Goal: Task Accomplishment & Management: Use online tool/utility

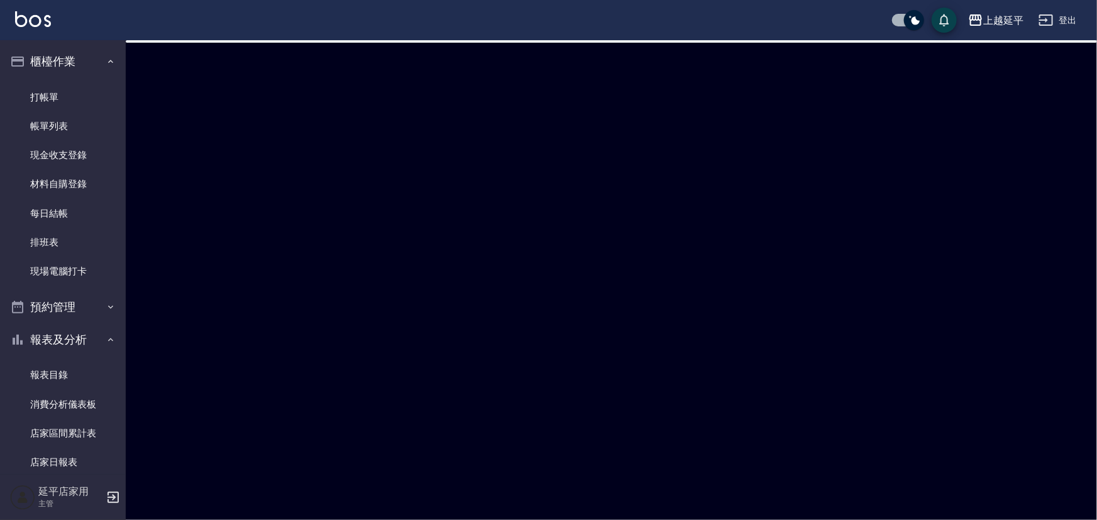
click at [420, 351] on div at bounding box center [548, 260] width 1097 height 520
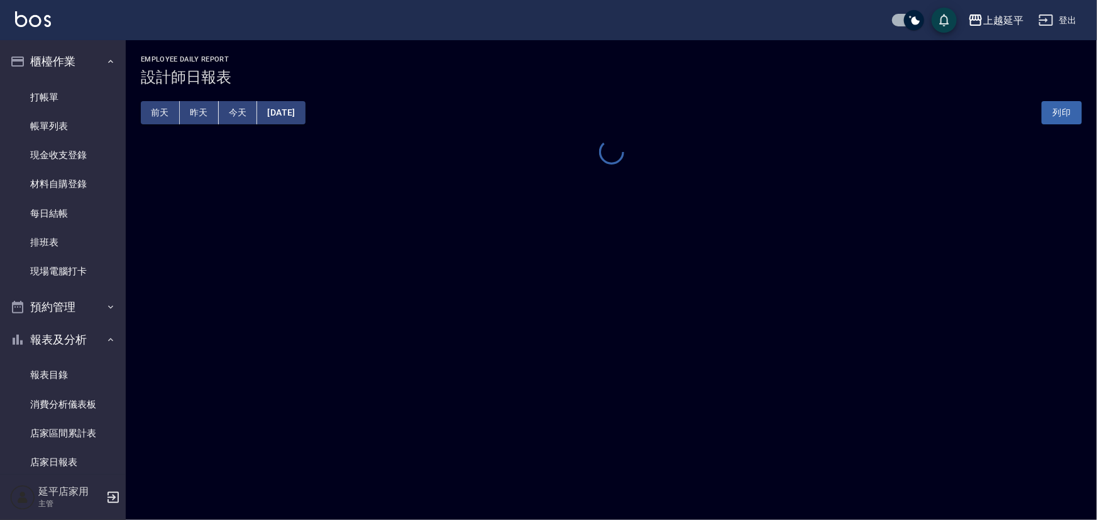
drag, startPoint x: 771, startPoint y: 315, endPoint x: 674, endPoint y: 302, distance: 98.2
click at [771, 315] on div "上越延平 [DATE] 設計師日報表 列印時間： [DATE][PHONE_NUMBER]:40 Employee Daily Report 設計師日報表 […" at bounding box center [548, 260] width 1097 height 520
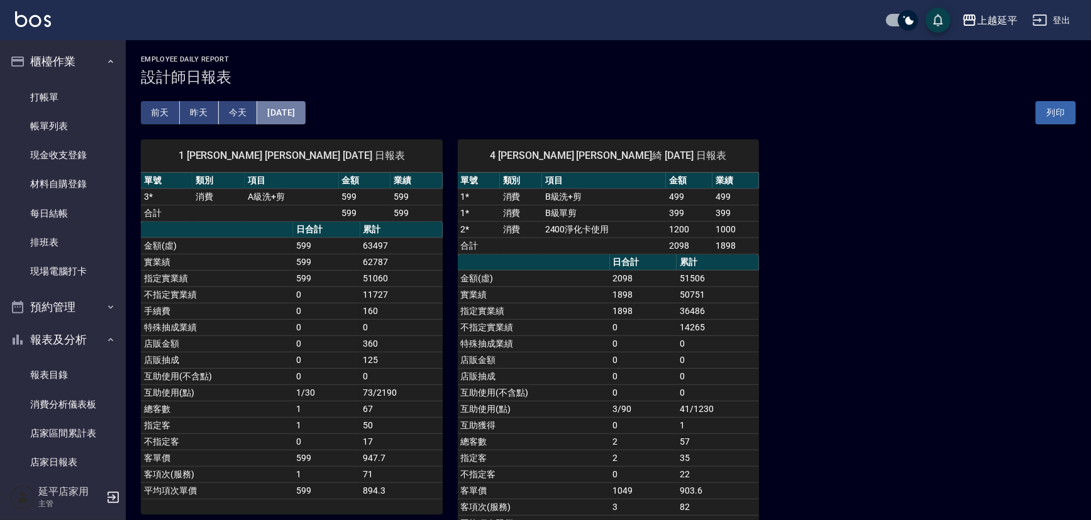
click at [280, 117] on button "[DATE]" at bounding box center [281, 112] width 48 height 23
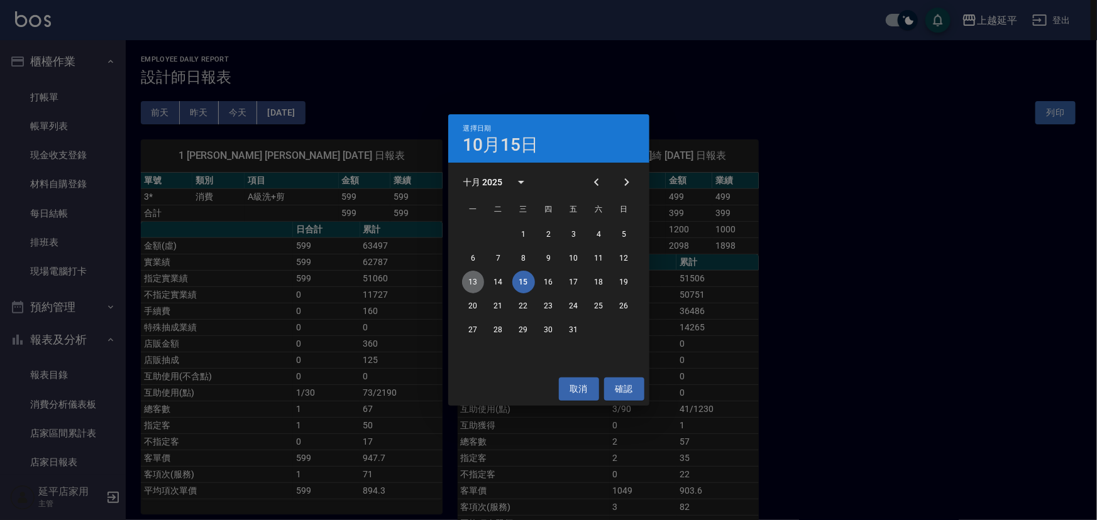
click at [476, 282] on button "13" at bounding box center [473, 282] width 23 height 23
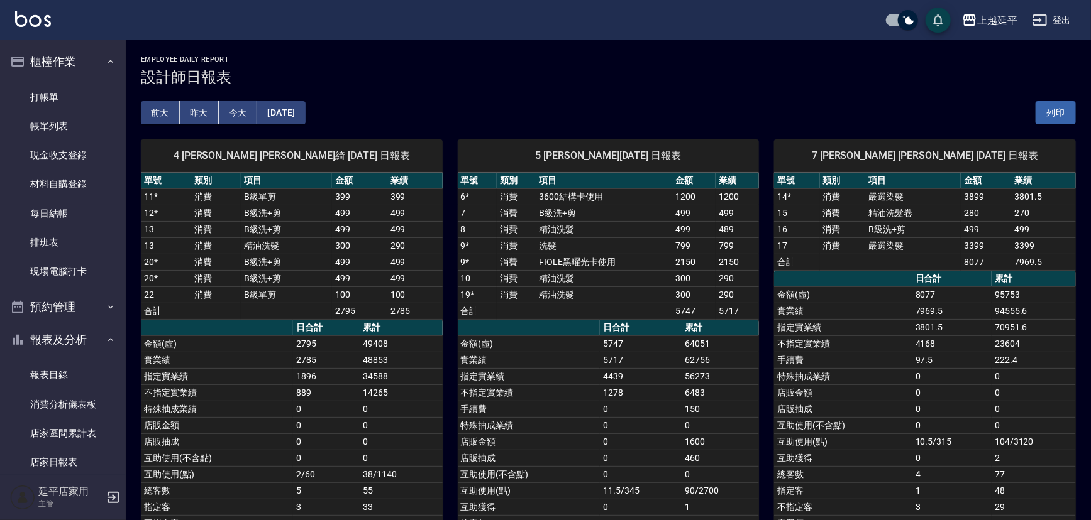
click at [299, 112] on button "[DATE]" at bounding box center [281, 112] width 48 height 23
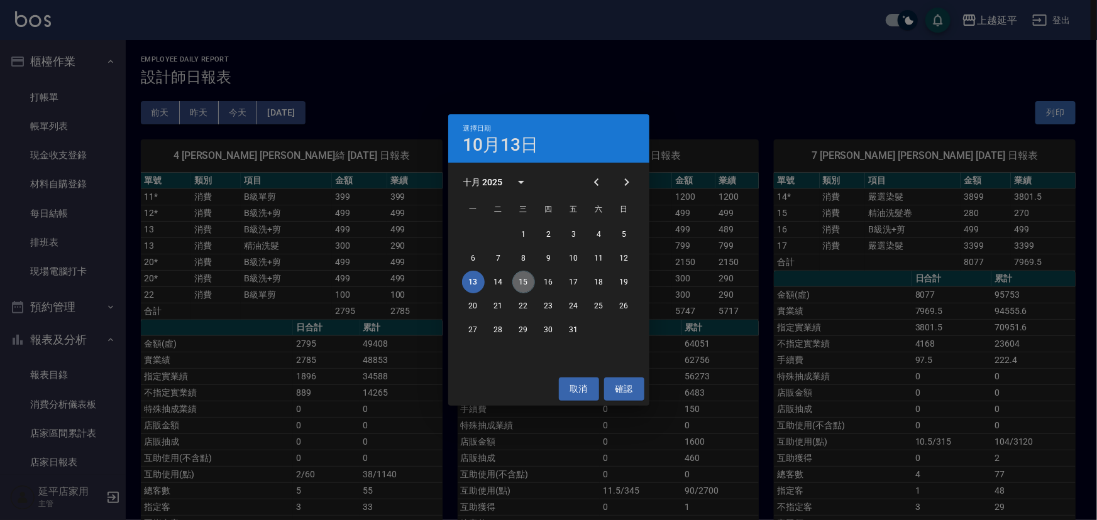
click at [527, 279] on button "15" at bounding box center [523, 282] width 23 height 23
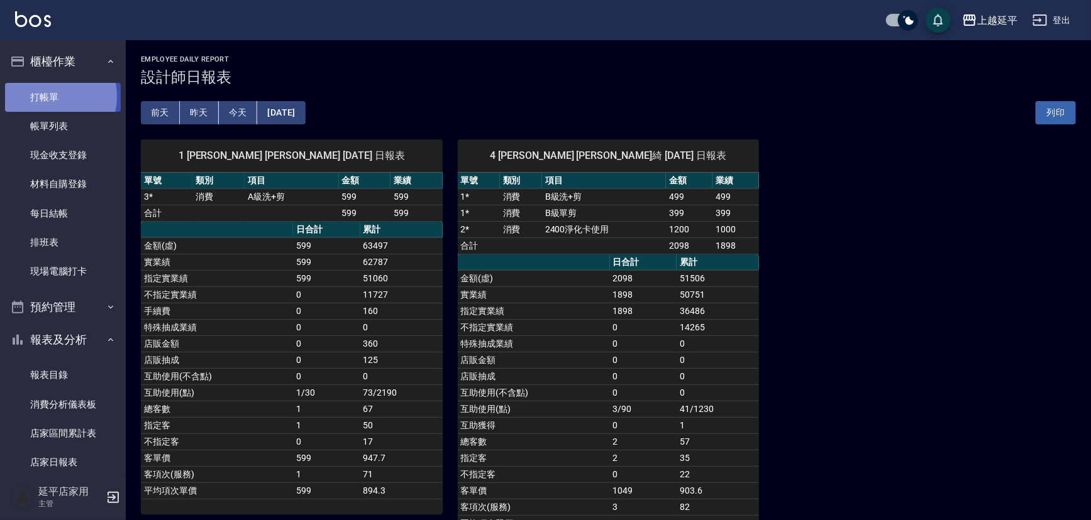
click at [45, 96] on link "打帳單" at bounding box center [63, 97] width 116 height 29
